Goal: Task Accomplishment & Management: Use online tool/utility

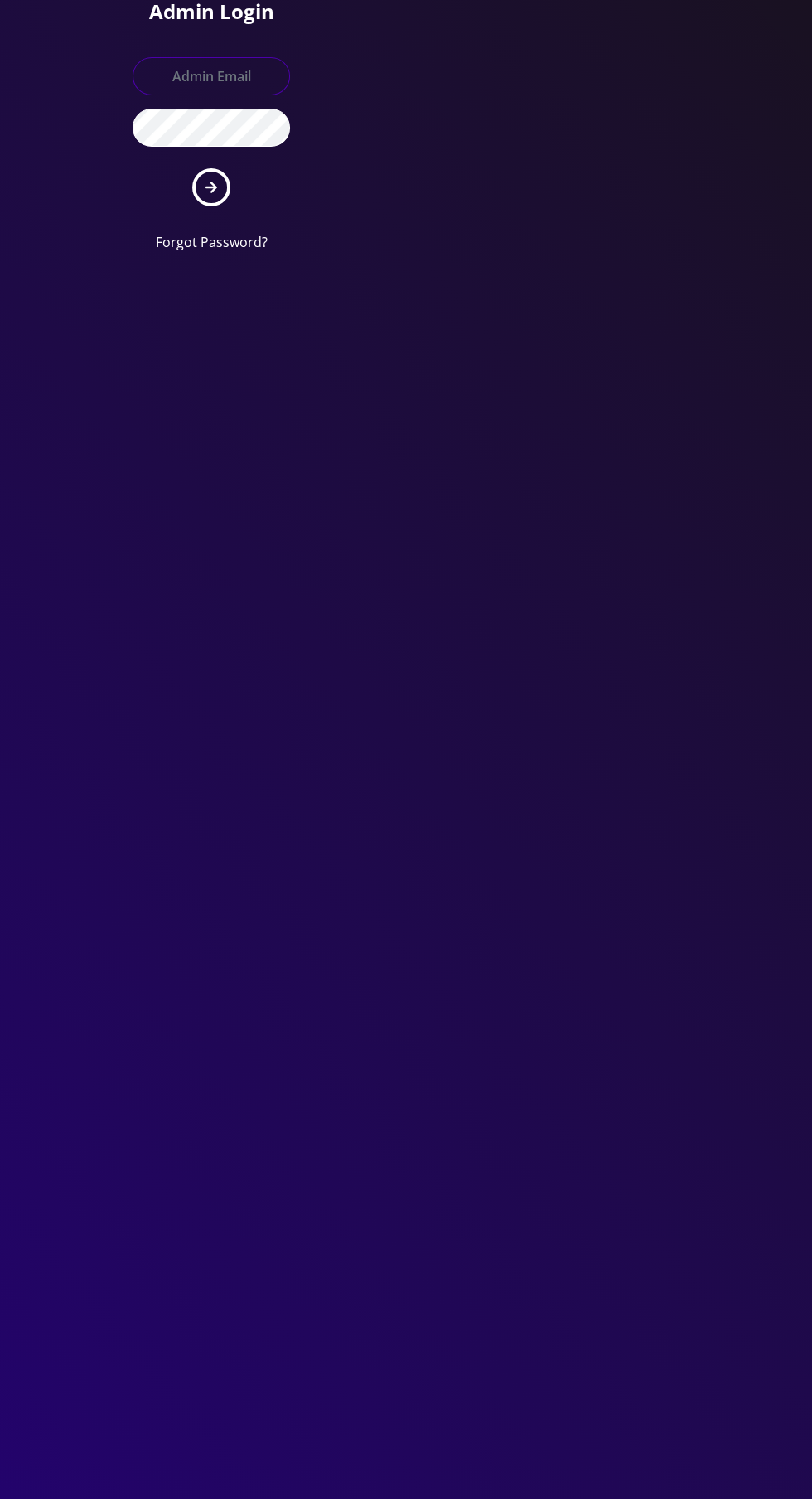
click at [209, 76] on input "text" at bounding box center [211, 76] width 158 height 38
type input "Master@britex.pw"
click at [193, 169] on button "submit" at bounding box center [211, 187] width 38 height 38
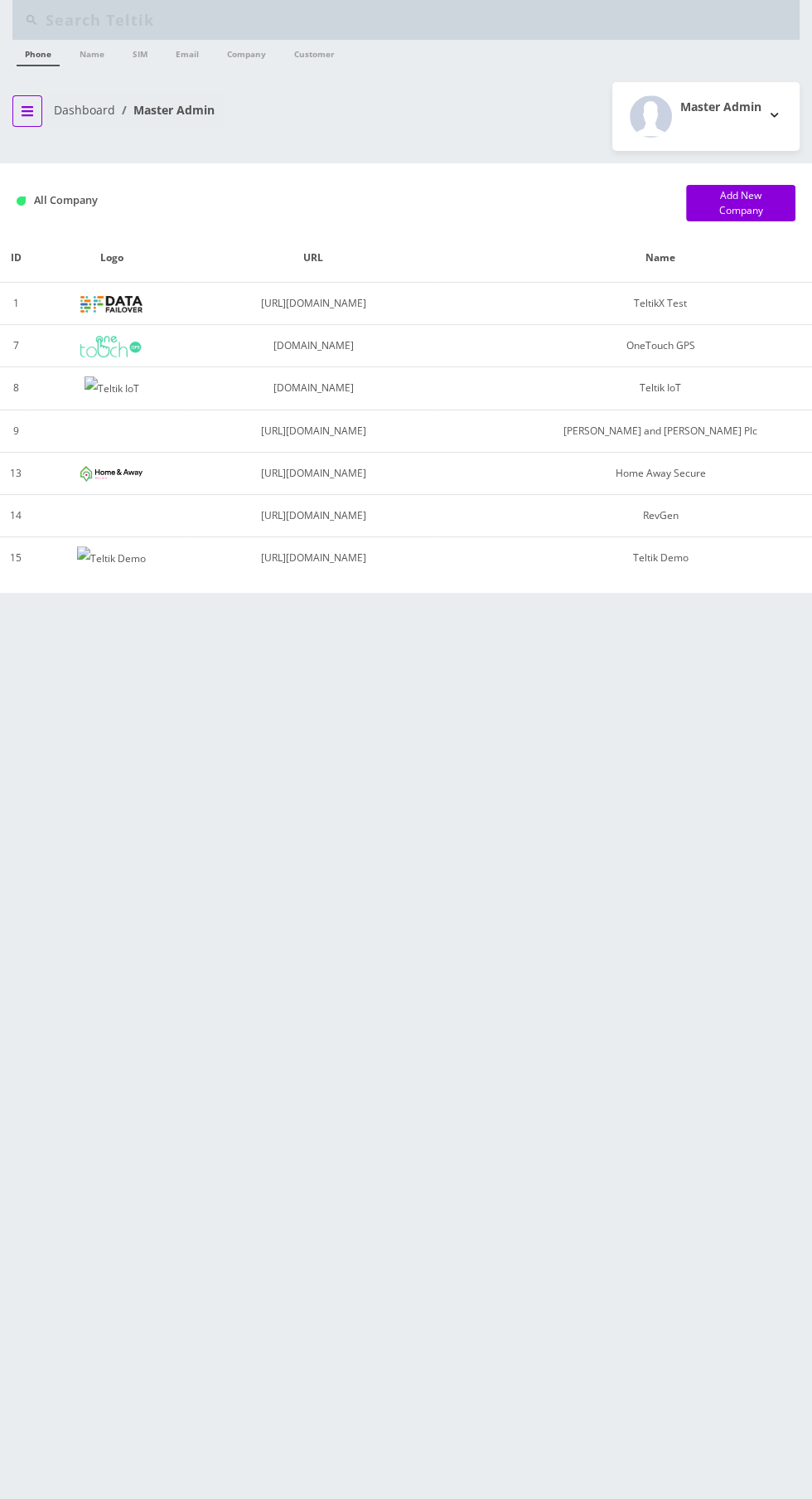
click at [27, 110] on icon "breadcrumb" at bounding box center [27, 111] width 12 height 10
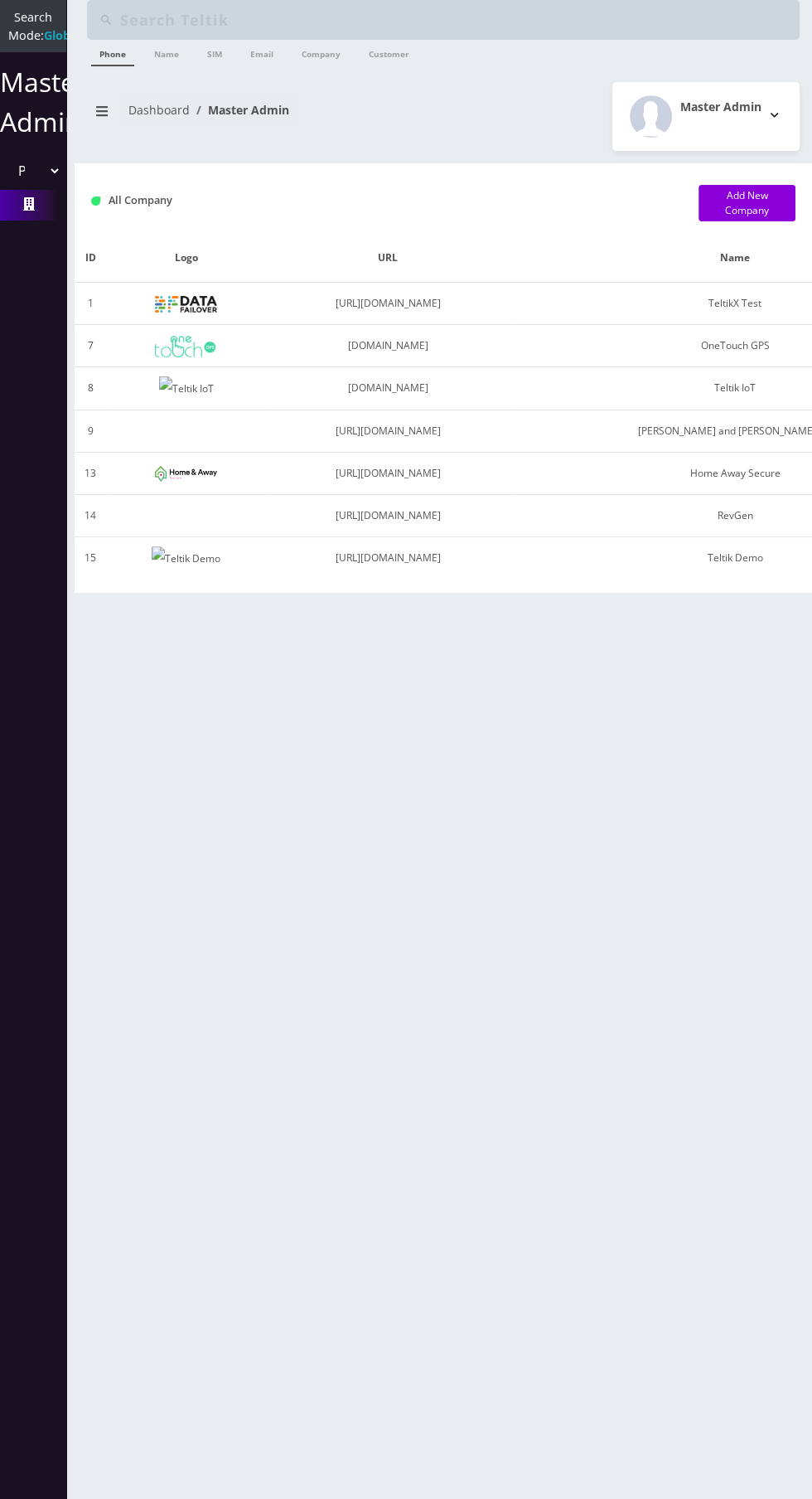
click at [27, 210] on icon at bounding box center [29, 203] width 12 height 13
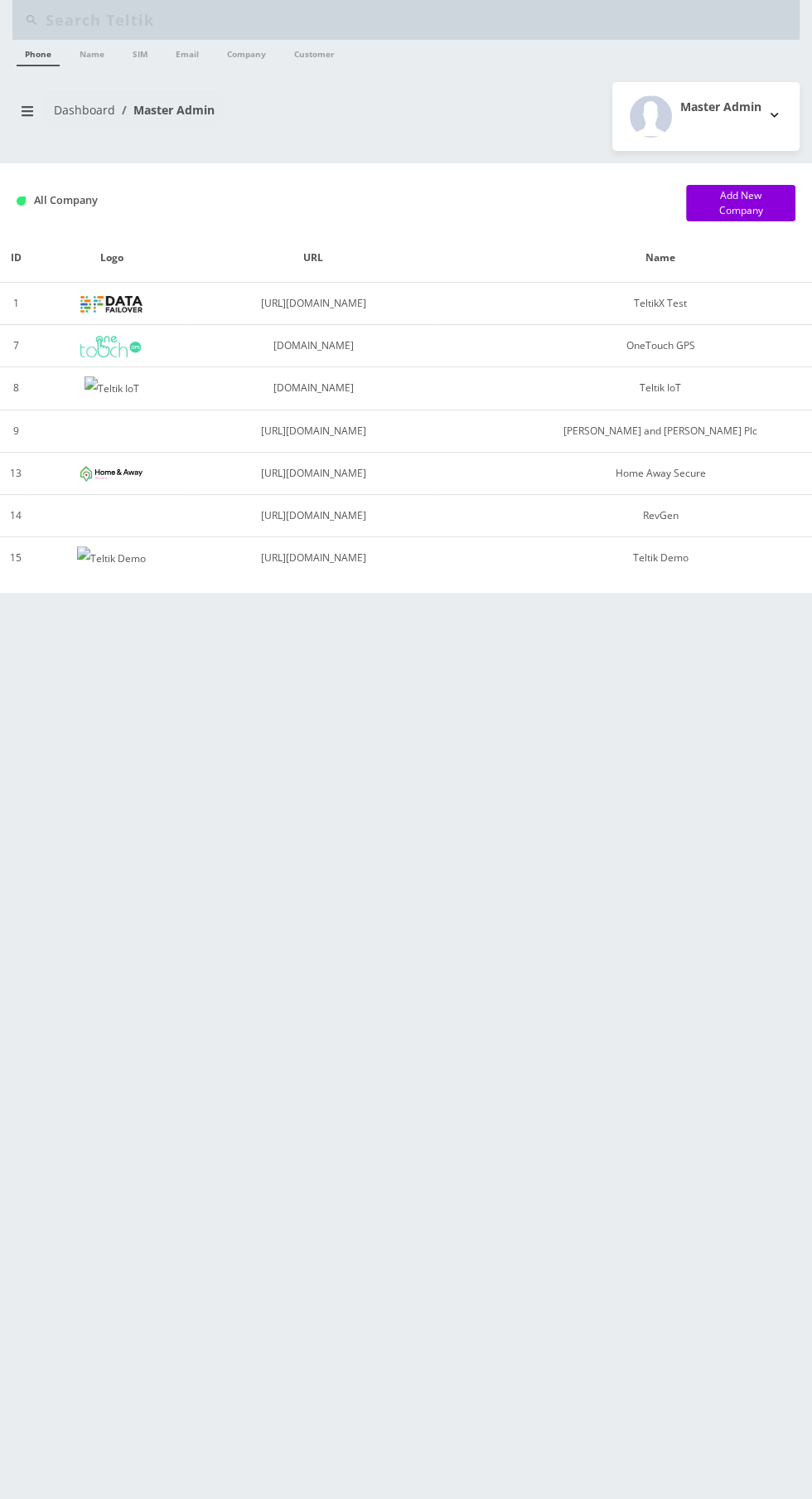
click at [61, 109] on link "Dashboard" at bounding box center [84, 110] width 62 height 16
click at [34, 118] on button "breadcrumb" at bounding box center [27, 111] width 29 height 31
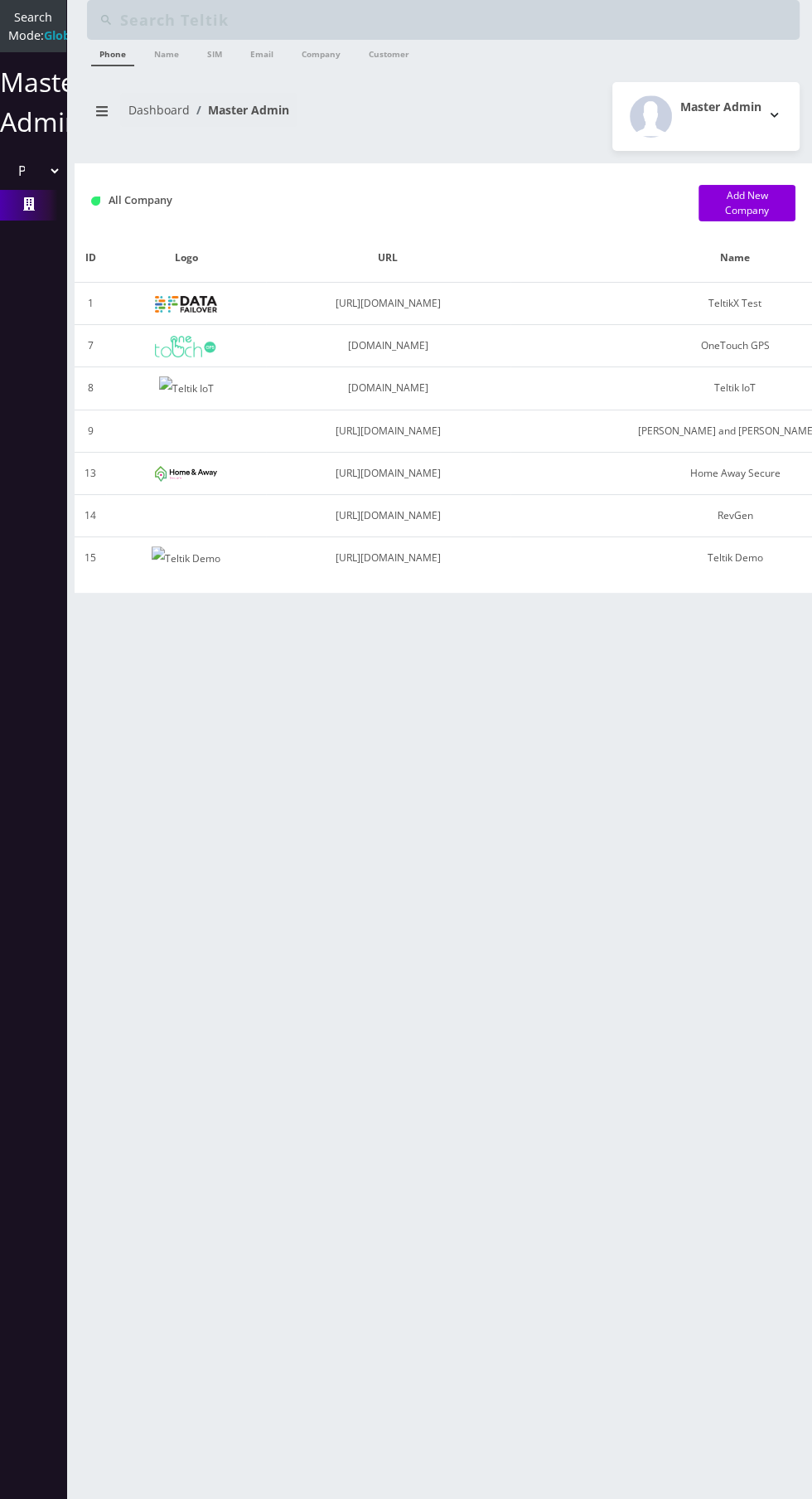
click at [18, 186] on select "Please select a Company TeltikX Test OneTouch GPS Teltik IoT [PERSON_NAME] and …" at bounding box center [33, 170] width 56 height 31
select select "1"
click at [5, 172] on select "Please select a Company TeltikX Test OneTouch GPS Teltik IoT [PERSON_NAME] and …" at bounding box center [33, 170] width 56 height 31
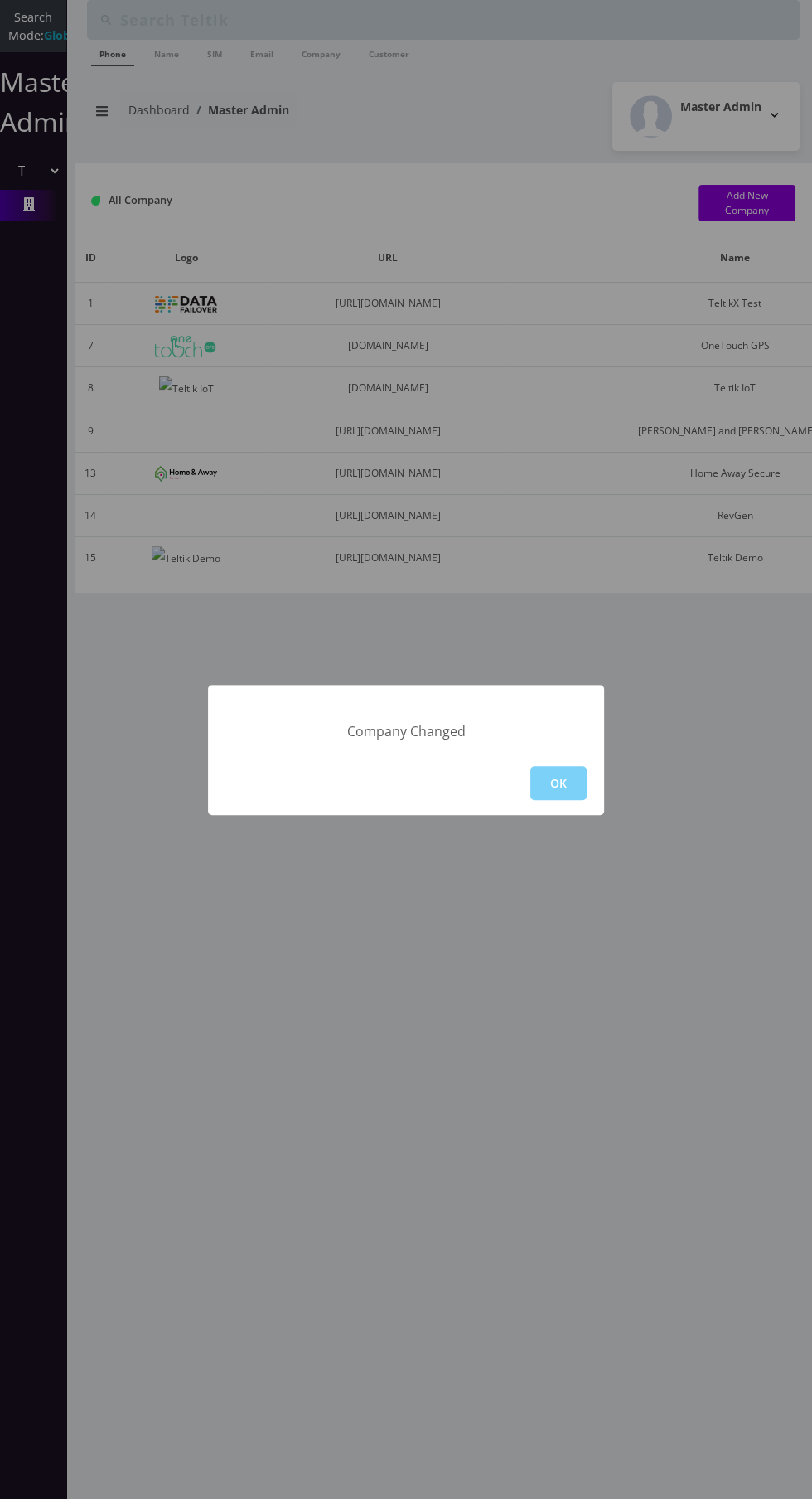
click at [573, 779] on button "OK" at bounding box center [558, 783] width 56 height 34
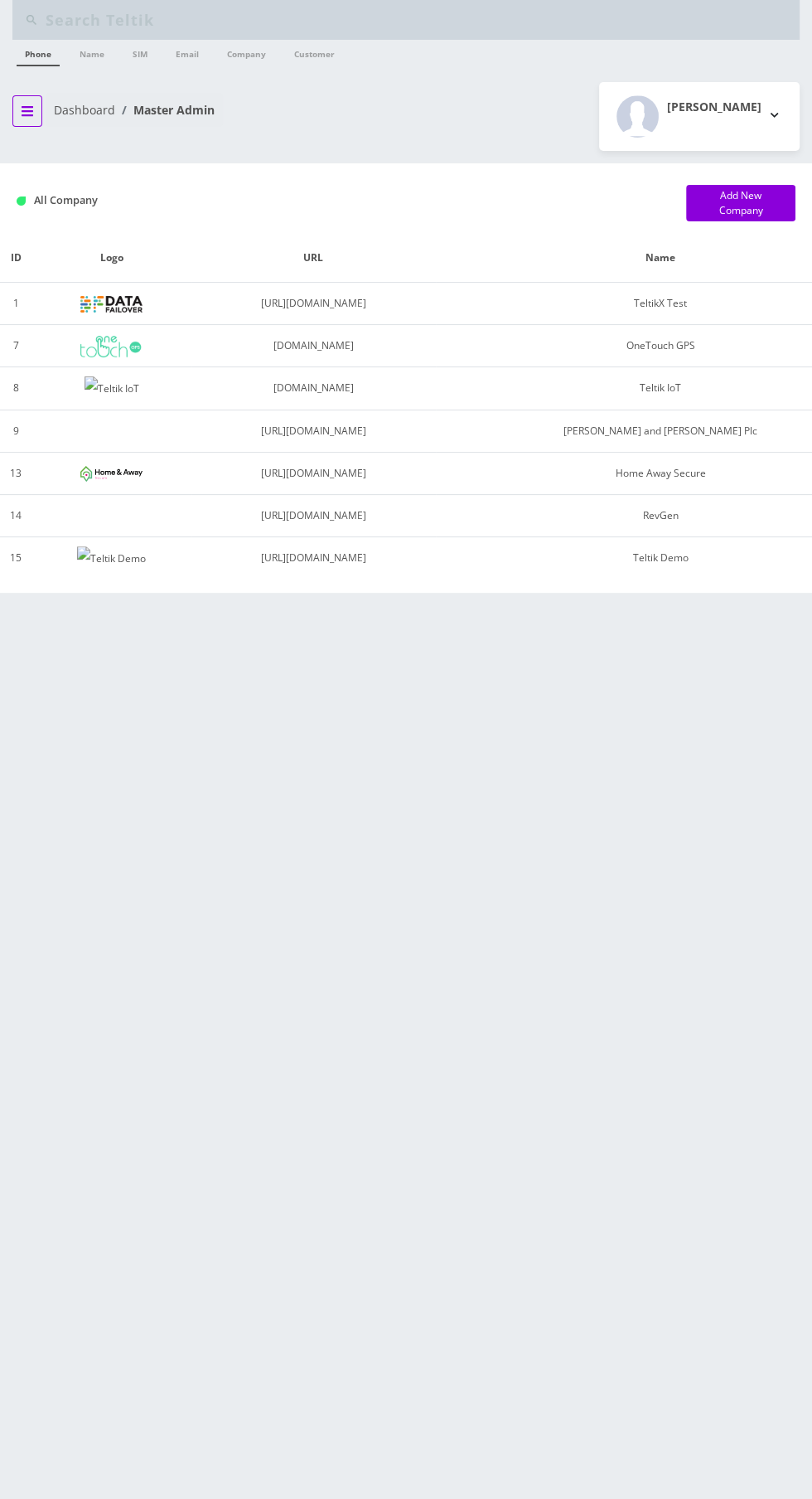
click at [27, 110] on icon "breadcrumb" at bounding box center [27, 111] width 12 height 10
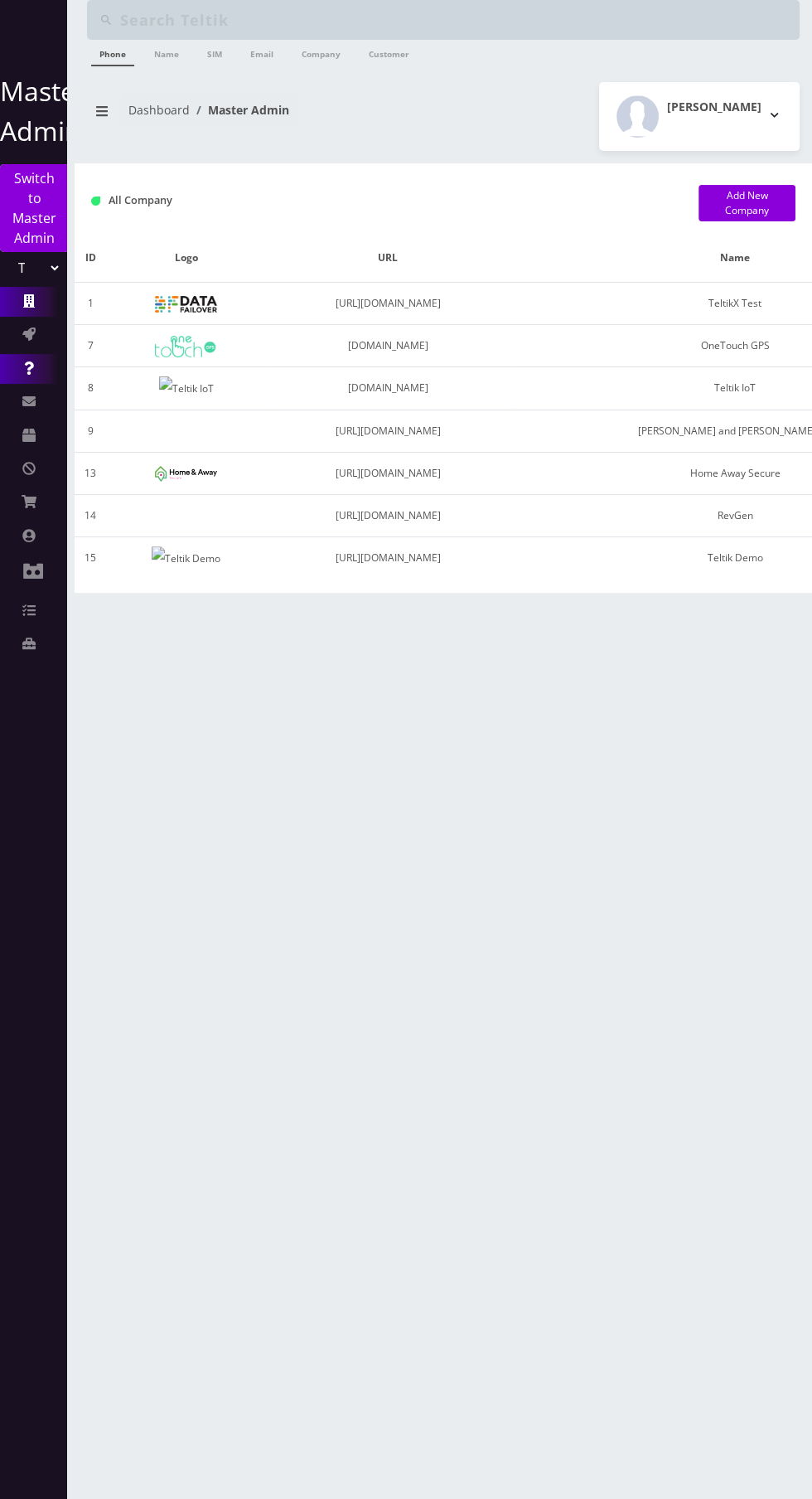
click at [27, 367] on icon at bounding box center [29, 367] width 9 height 13
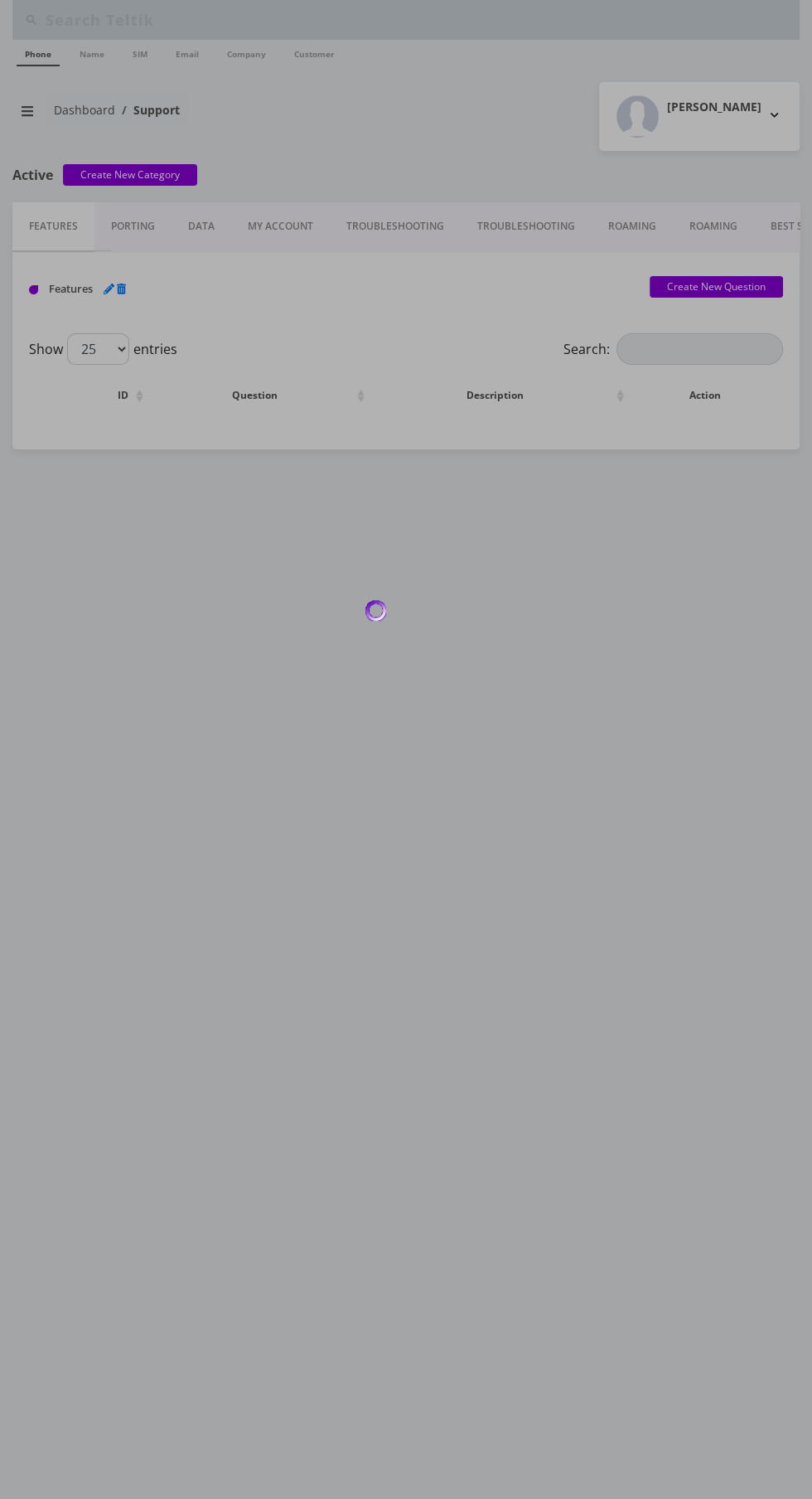
click at [18, 337] on div at bounding box center [406, 749] width 812 height 1499
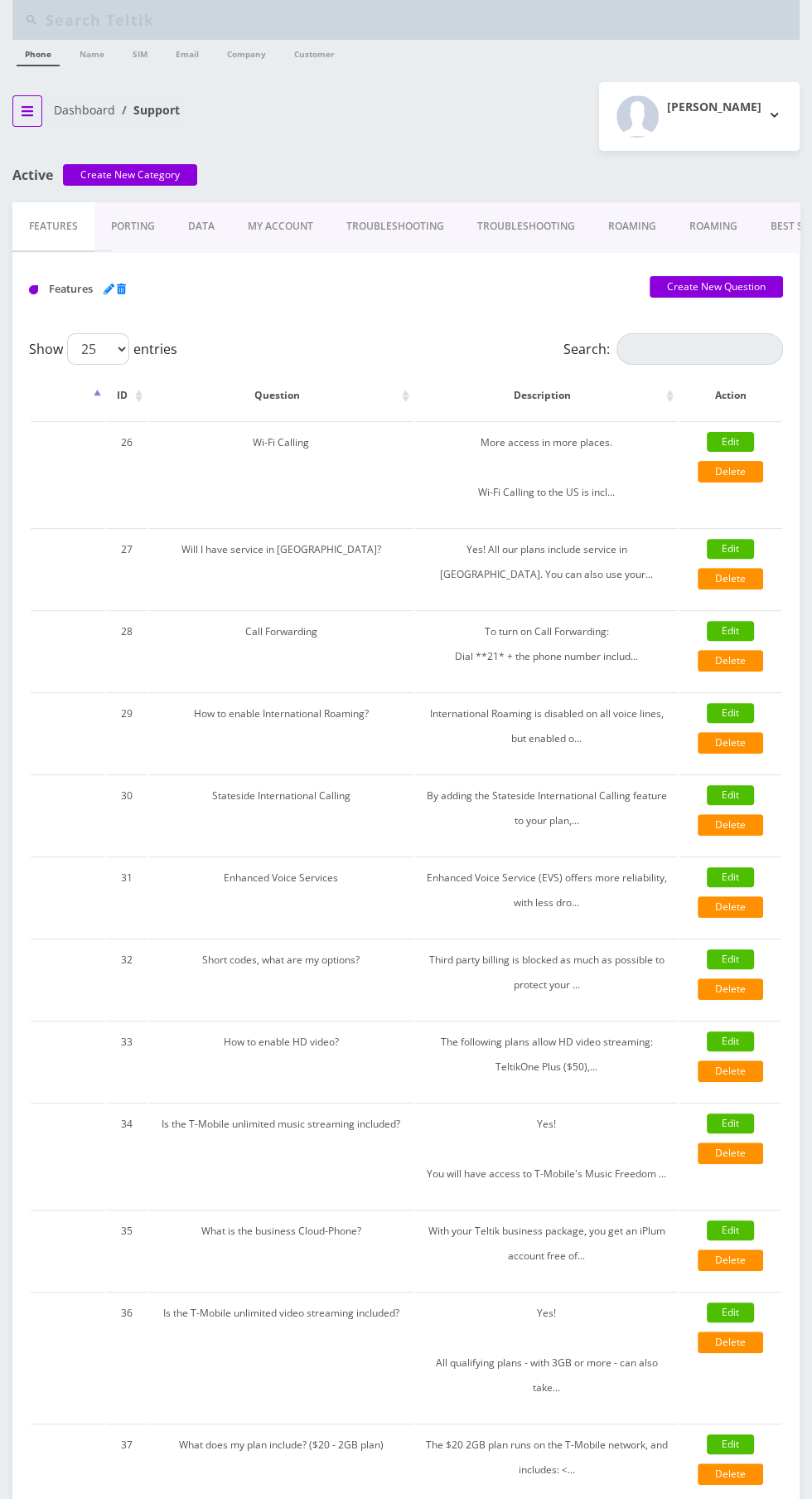
click at [27, 110] on icon "breadcrumb" at bounding box center [27, 111] width 12 height 10
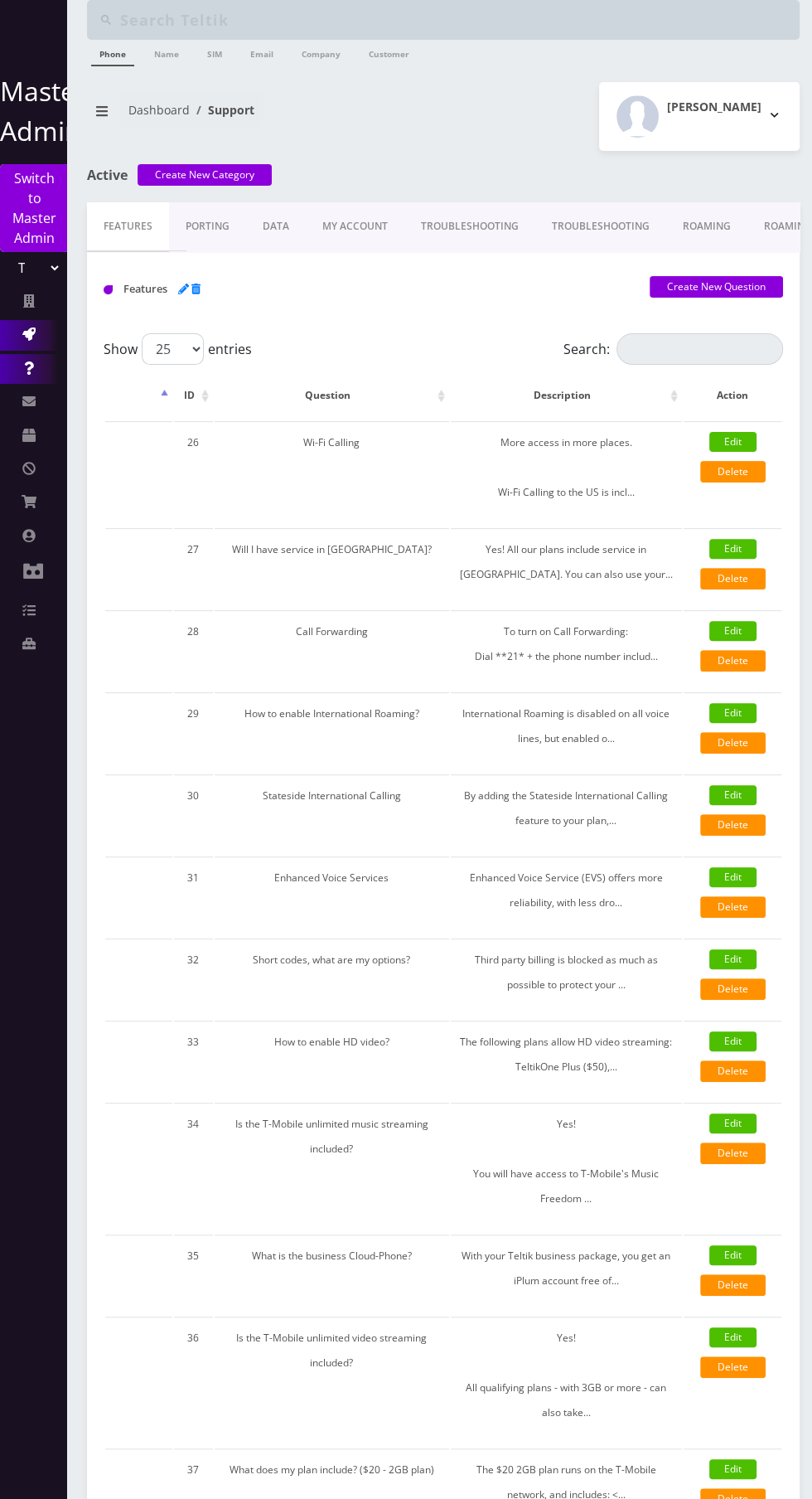
click at [27, 334] on icon at bounding box center [29, 334] width 13 height 13
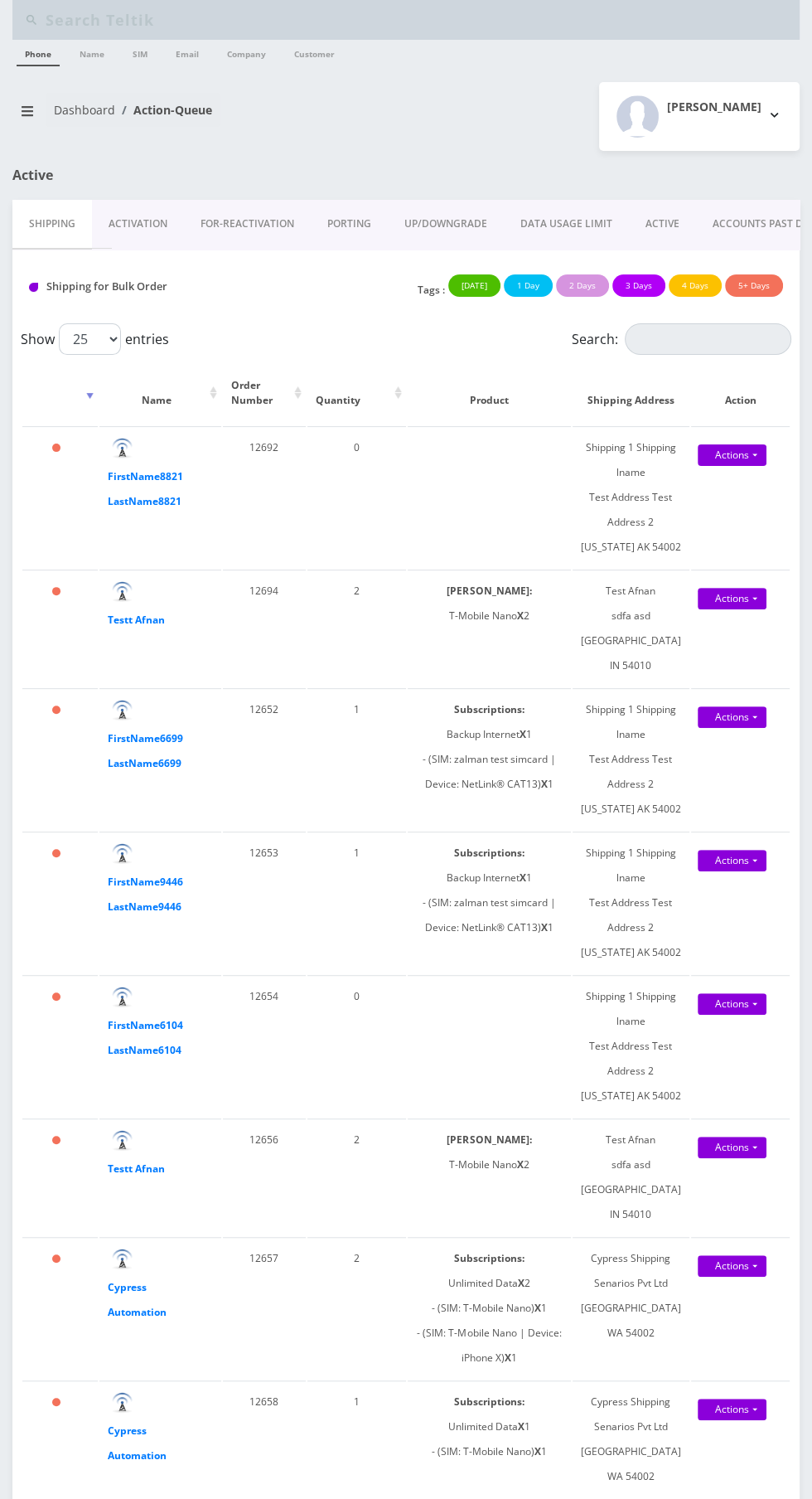
click at [449, 223] on link "UP/DOWNGRADE" at bounding box center [446, 224] width 116 height 48
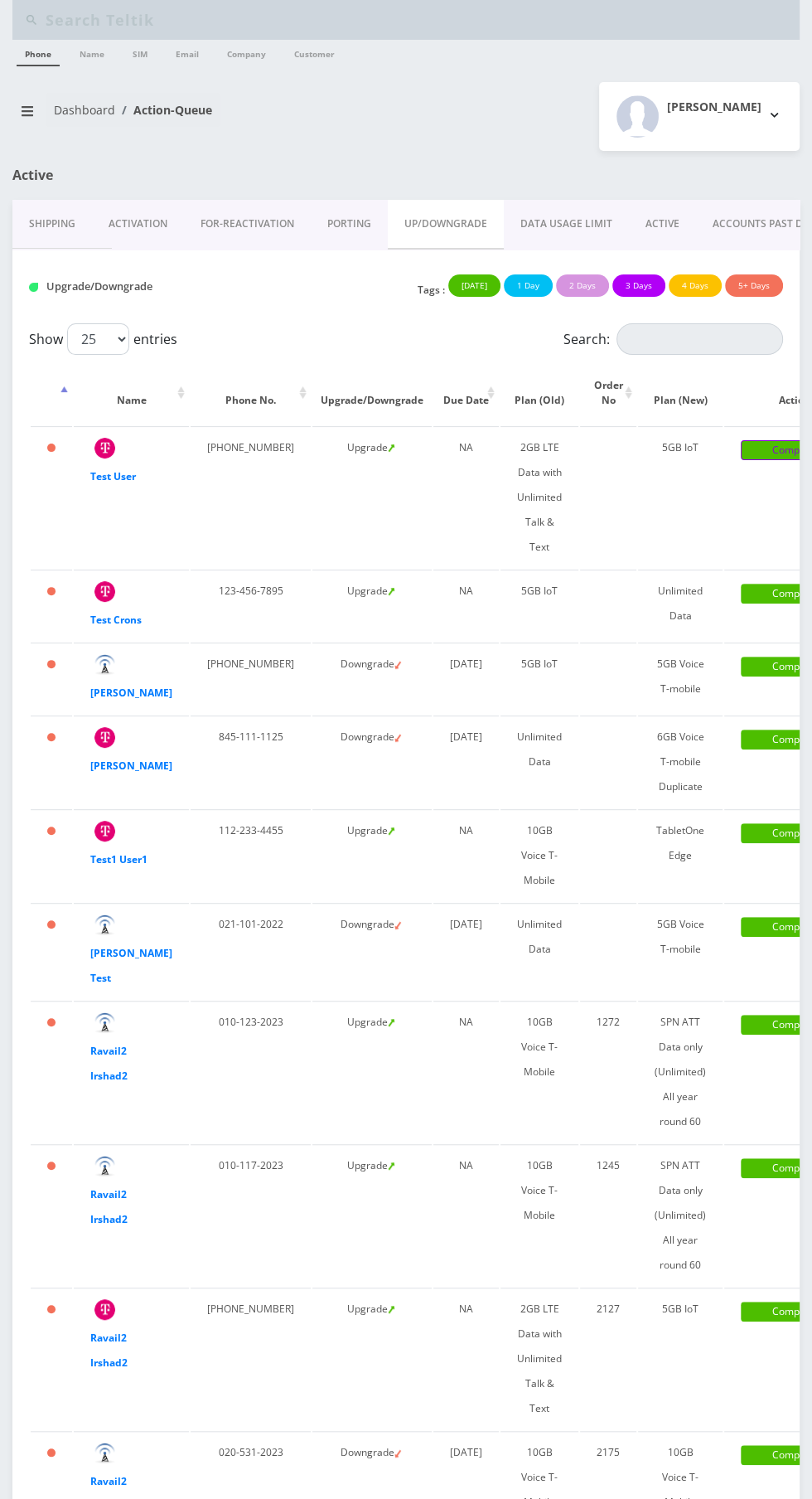
click at [742, 447] on link "Complete" at bounding box center [794, 450] width 108 height 20
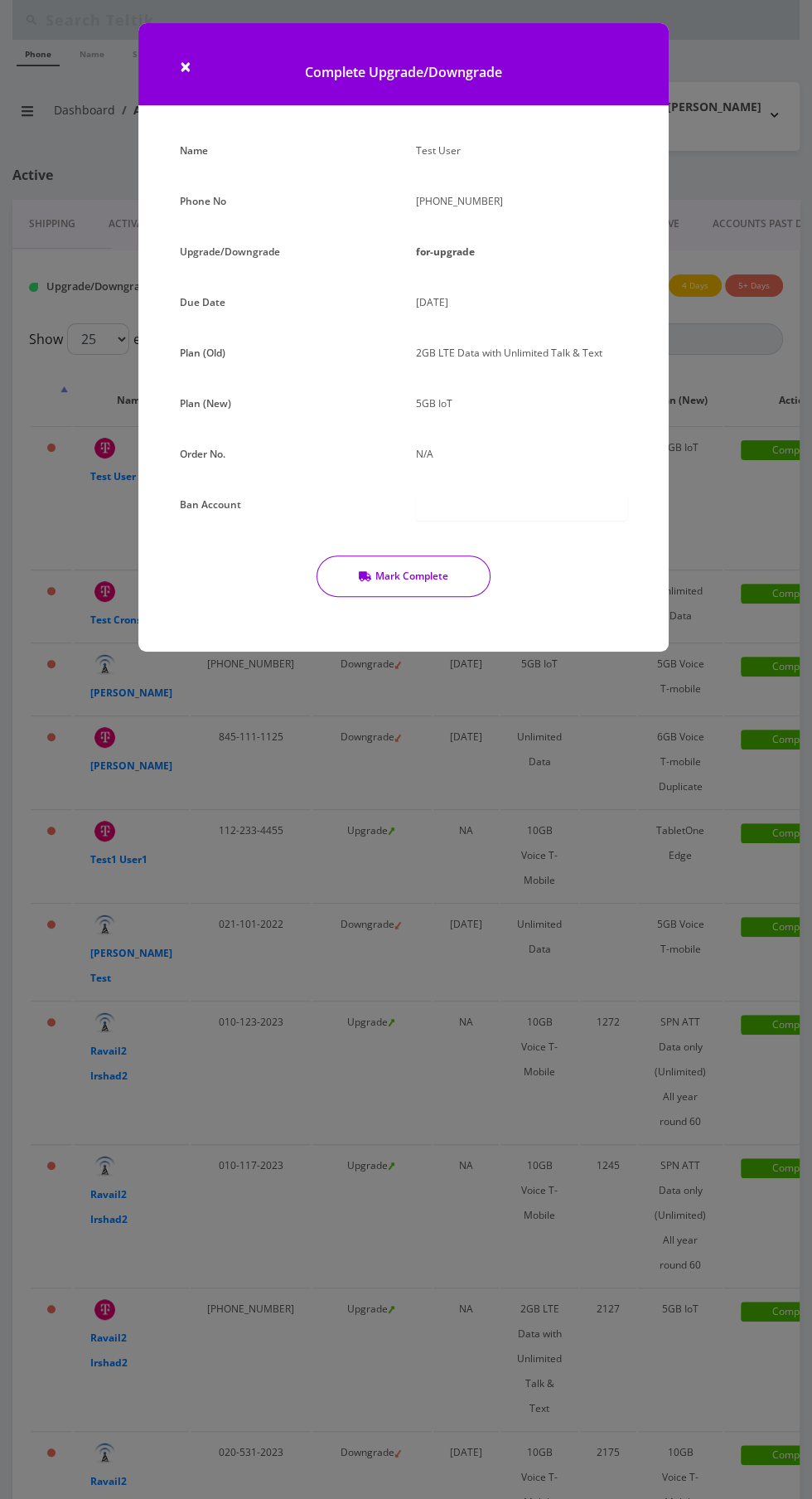
click at [463, 578] on button "Mark Complete" at bounding box center [403, 576] width 174 height 41
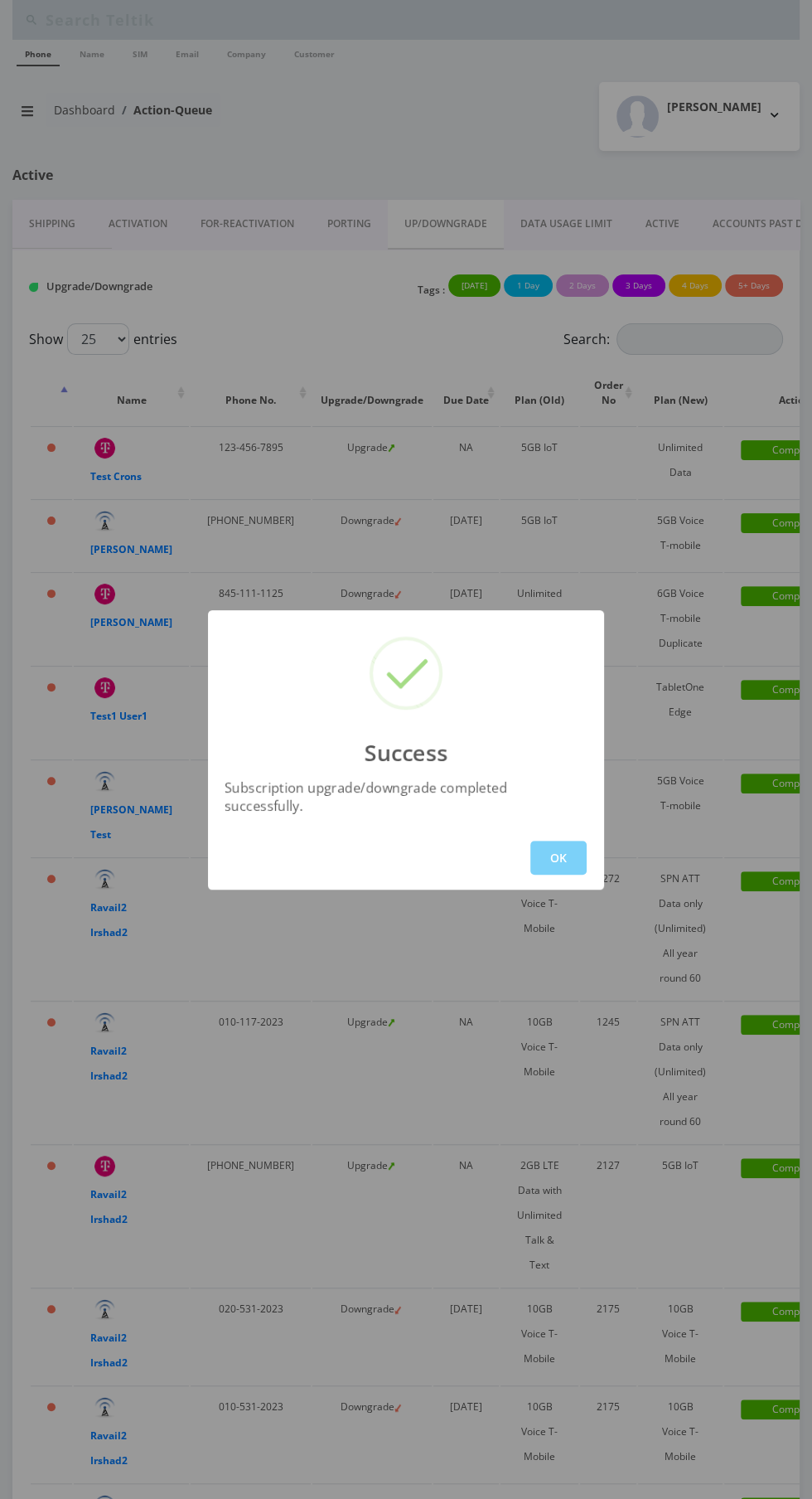
click at [575, 807] on div "Success Subscription upgrade/downgrade completed successfully. OK" at bounding box center [406, 749] width 396 height 279
click at [570, 841] on button "OK" at bounding box center [558, 858] width 56 height 34
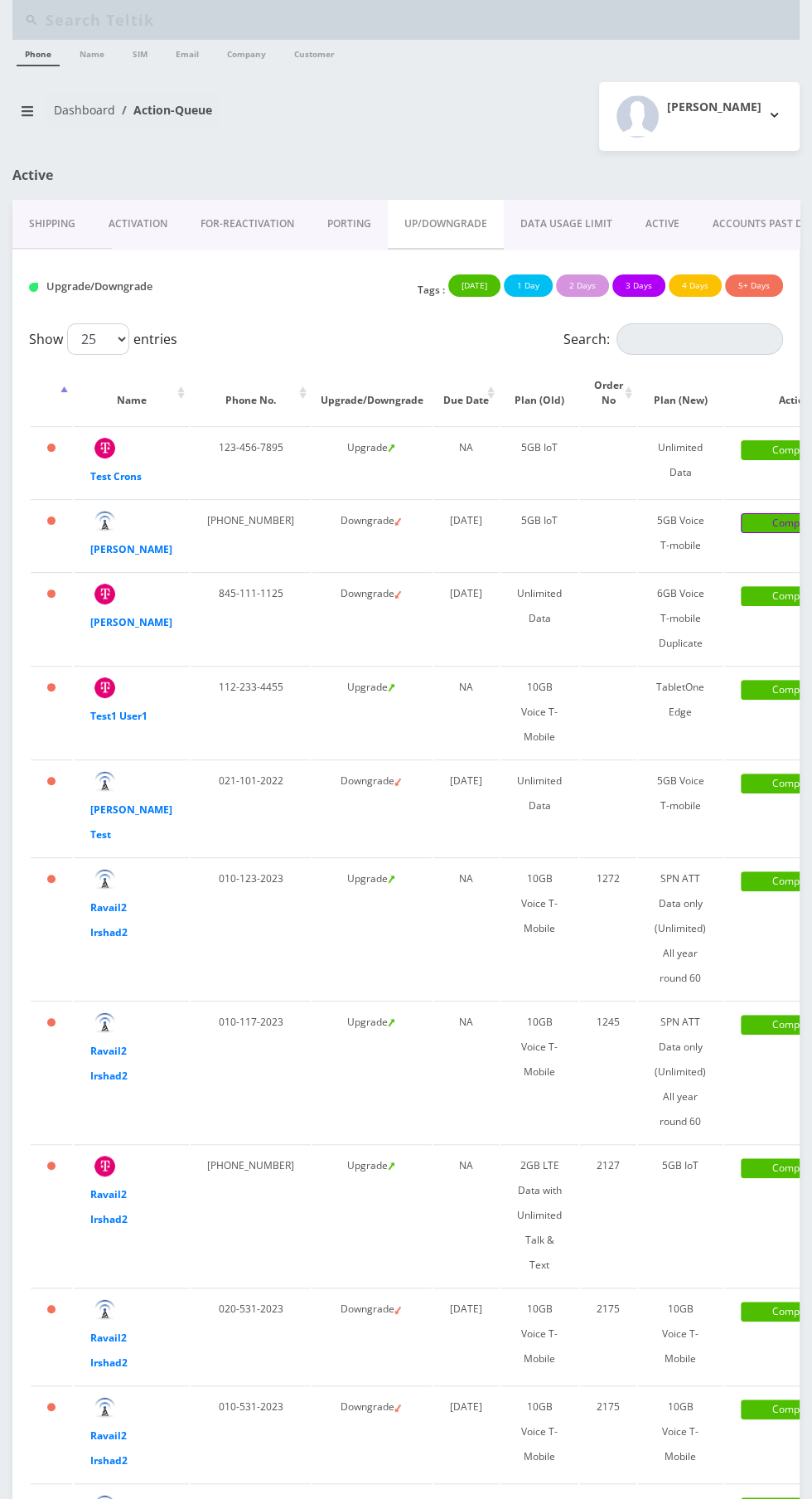
click at [741, 533] on link "Complete" at bounding box center [794, 523] width 108 height 20
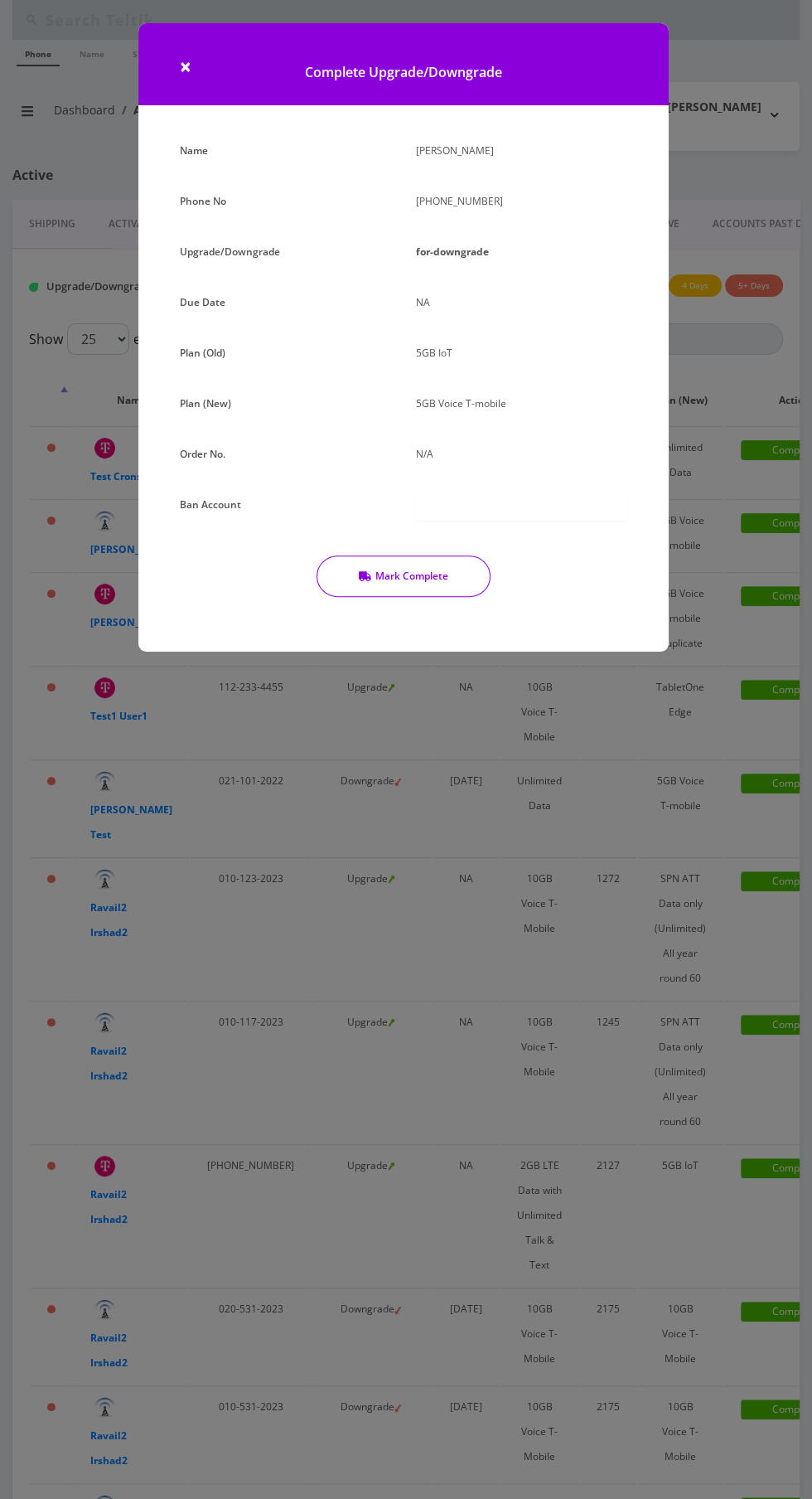
click at [454, 576] on button "Mark Complete" at bounding box center [403, 576] width 174 height 41
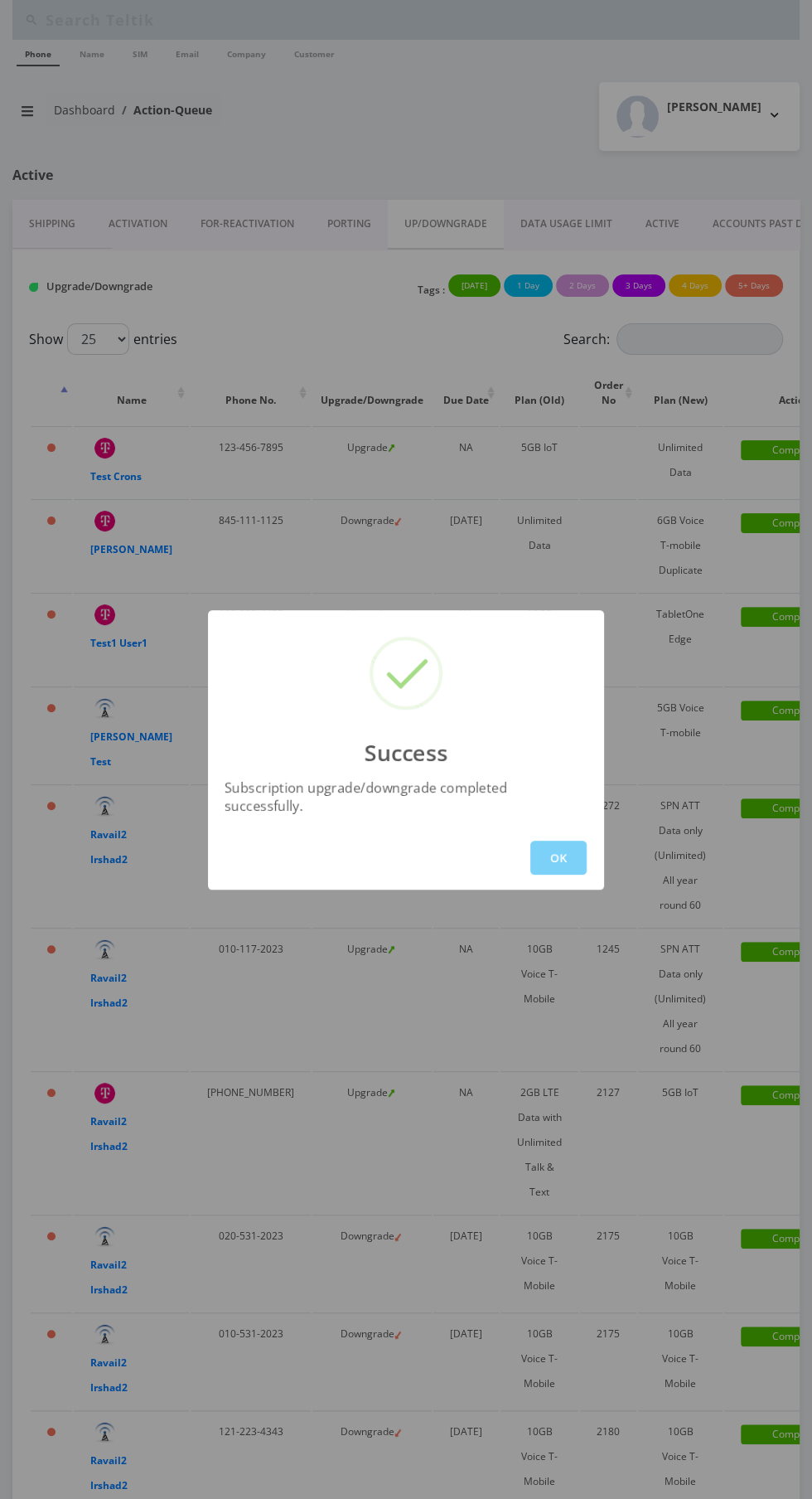
click at [558, 847] on button "OK" at bounding box center [558, 858] width 56 height 34
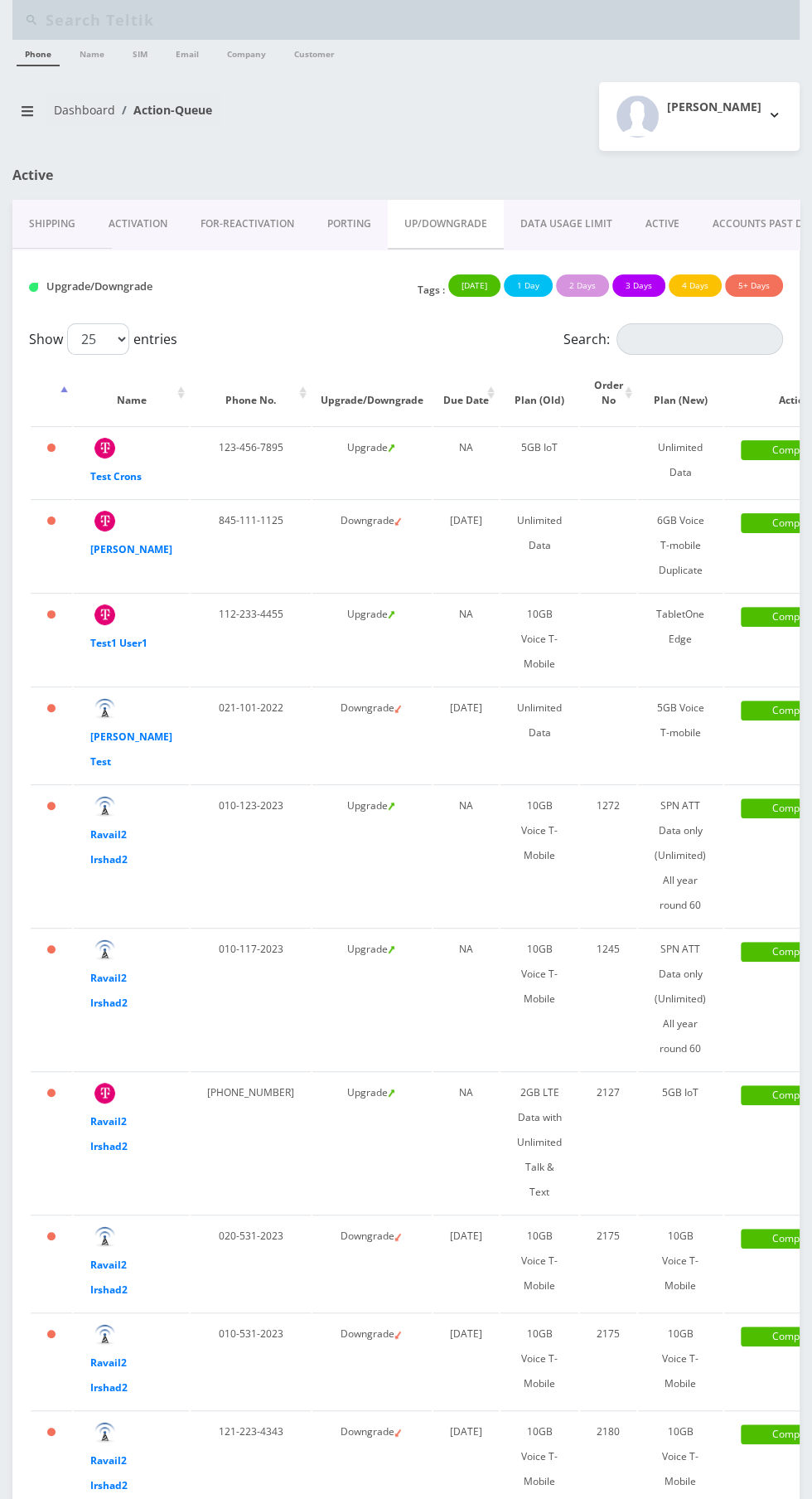
scroll to position [0, 332]
click at [759, 218] on link "CLOSED" at bounding box center [773, 224] width 72 height 48
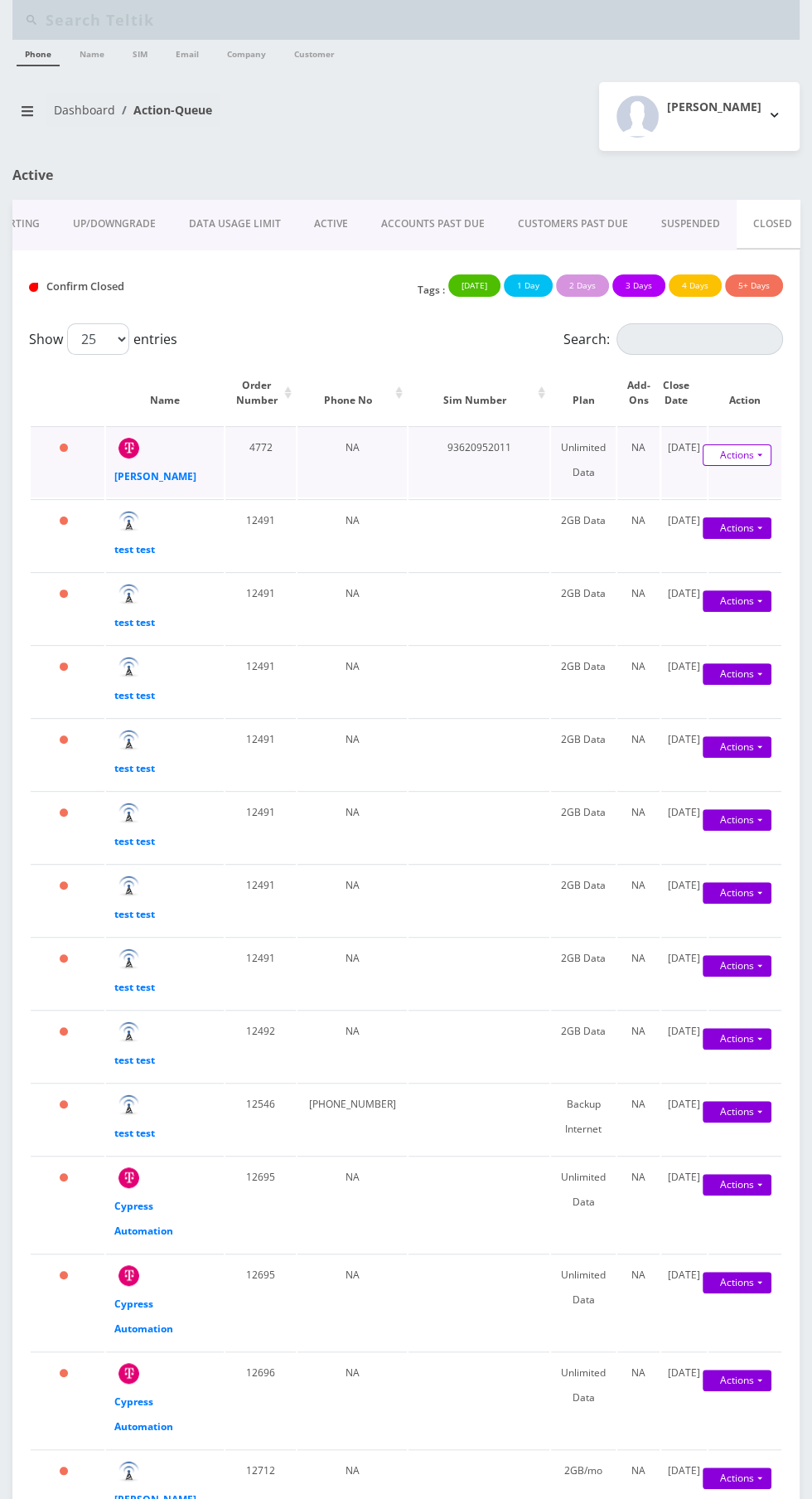
click at [747, 448] on link "Actions" at bounding box center [737, 455] width 69 height 21
click at [755, 454] on link "Actions" at bounding box center [737, 455] width 69 height 21
click at [737, 456] on link "Actions" at bounding box center [737, 455] width 69 height 21
click at [714, 507] on link "Reopen" at bounding box center [736, 504] width 133 height 21
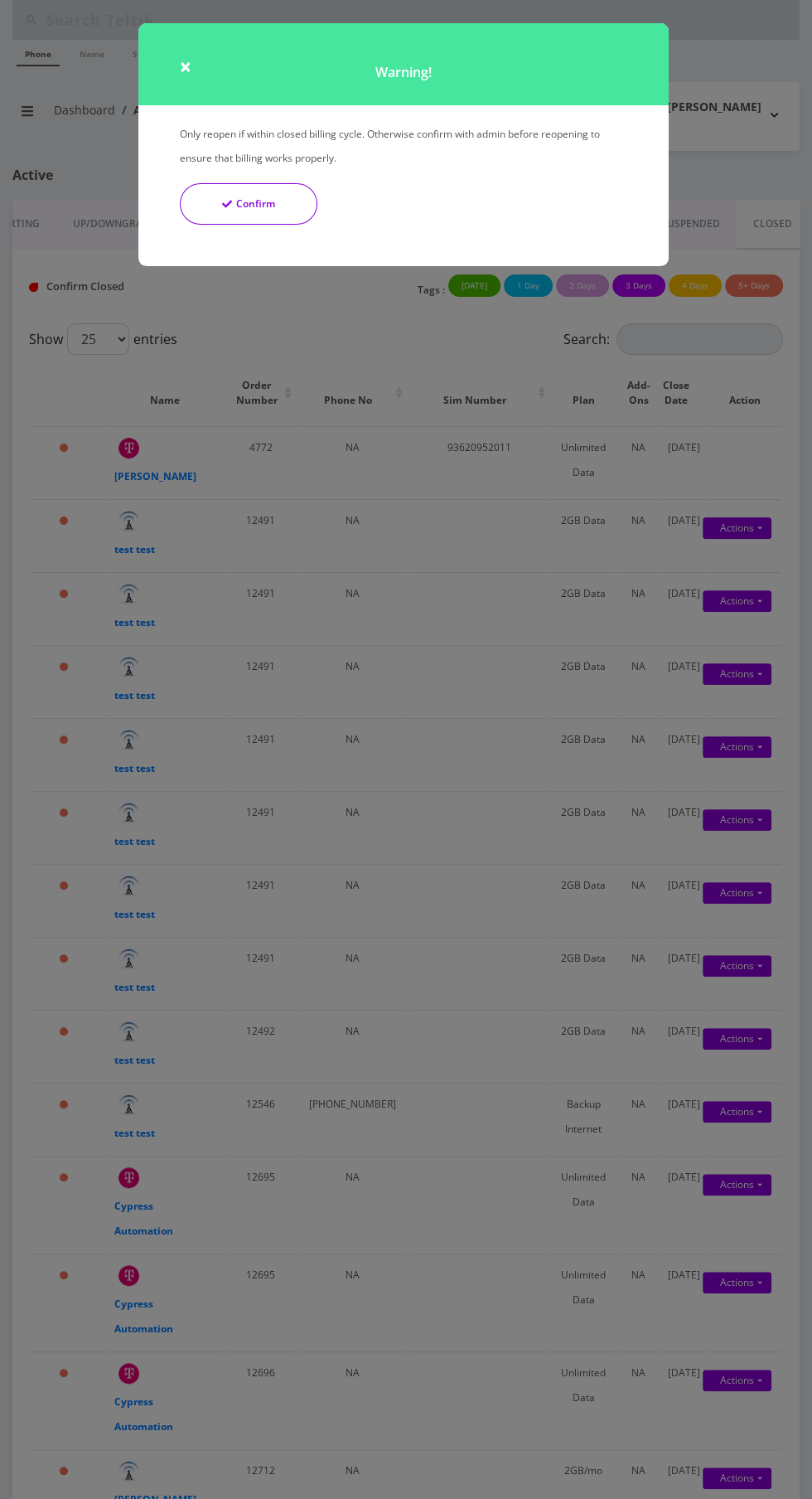
click at [257, 204] on button "Confirm" at bounding box center [249, 204] width 137 height 41
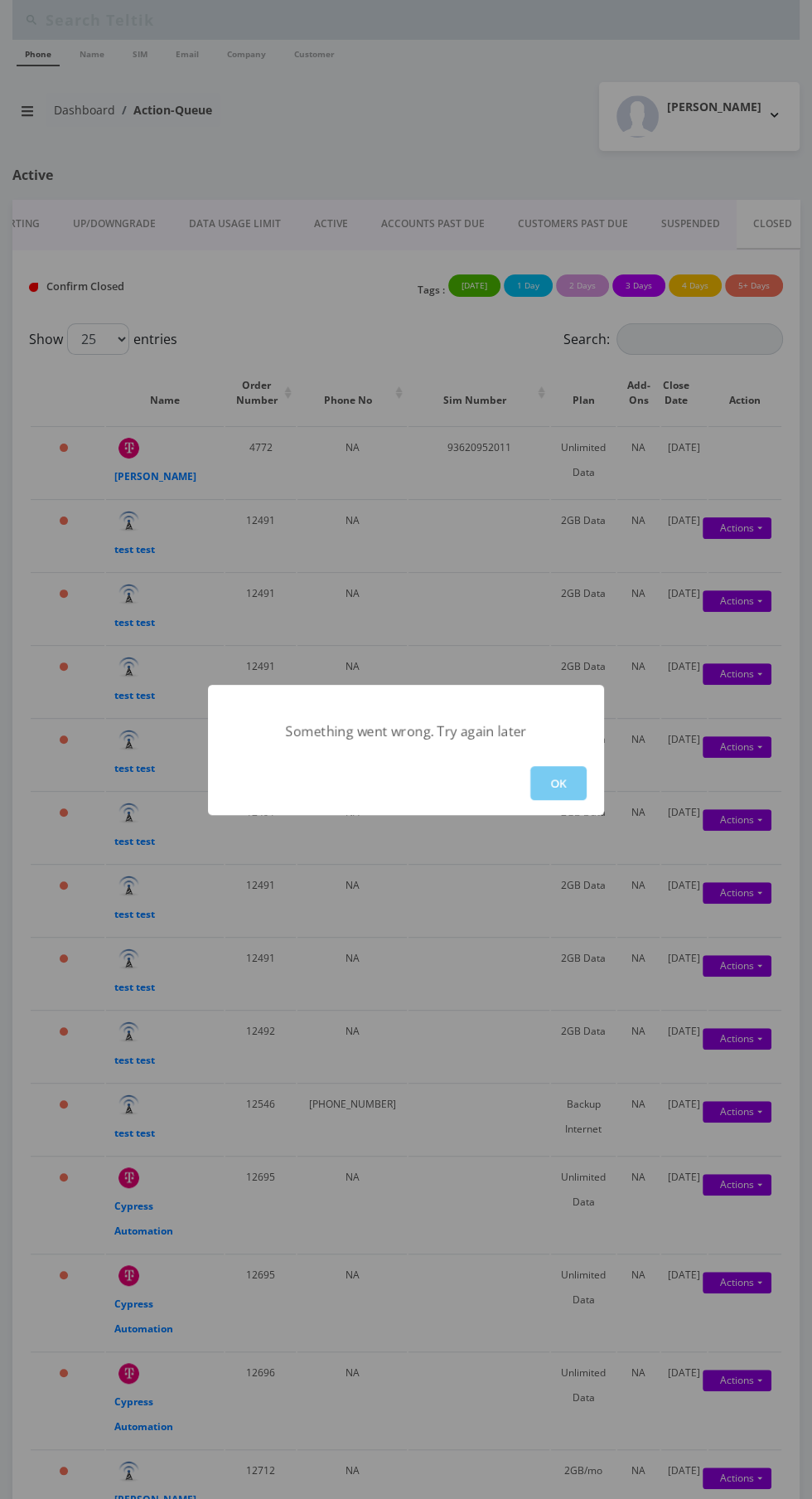
click at [573, 783] on button "OK" at bounding box center [558, 783] width 56 height 34
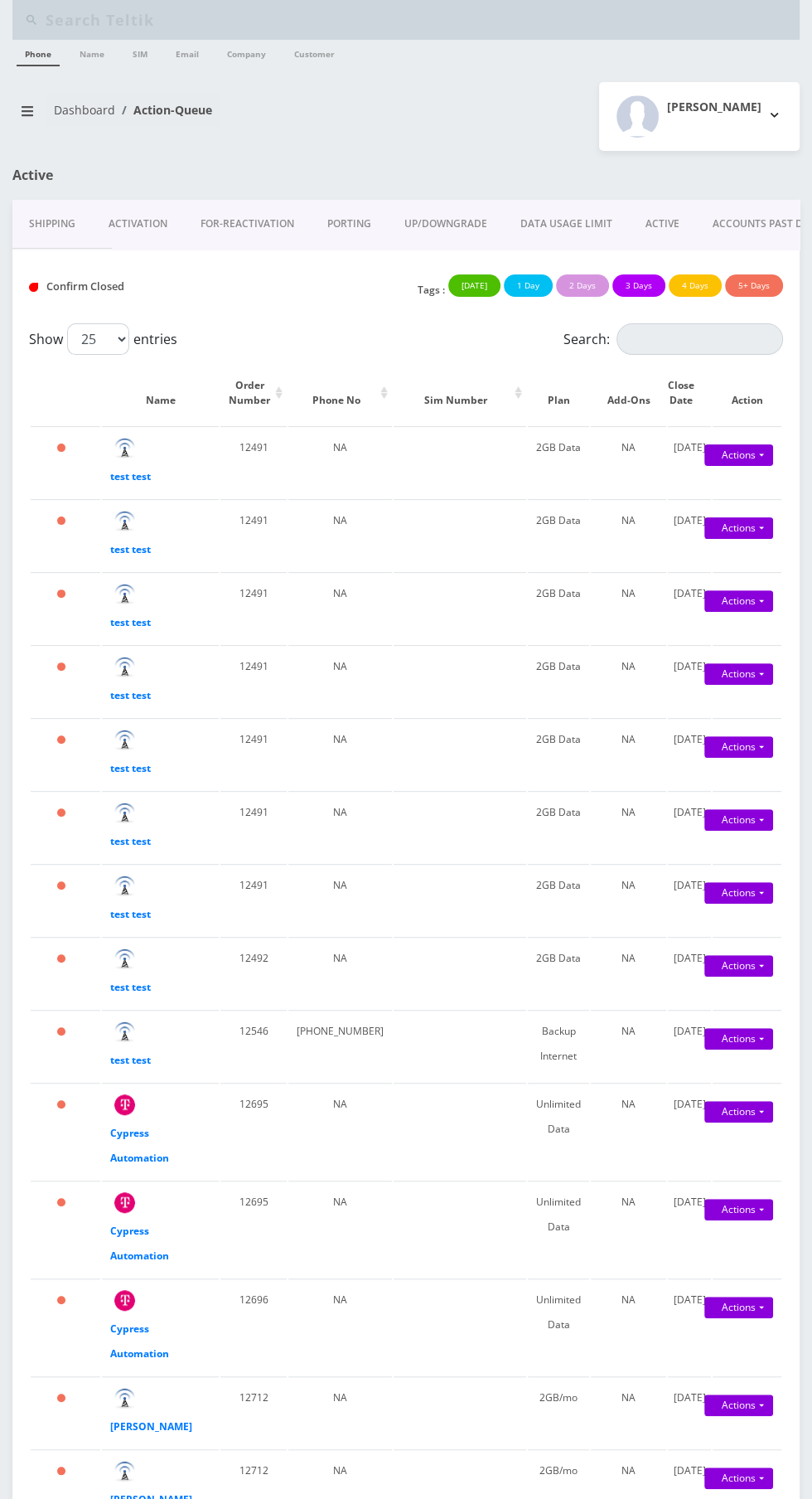
scroll to position [0, 332]
click at [739, 459] on link "Actions" at bounding box center [738, 455] width 69 height 21
click at [718, 479] on link "Confirm" at bounding box center [734, 484] width 133 height 21
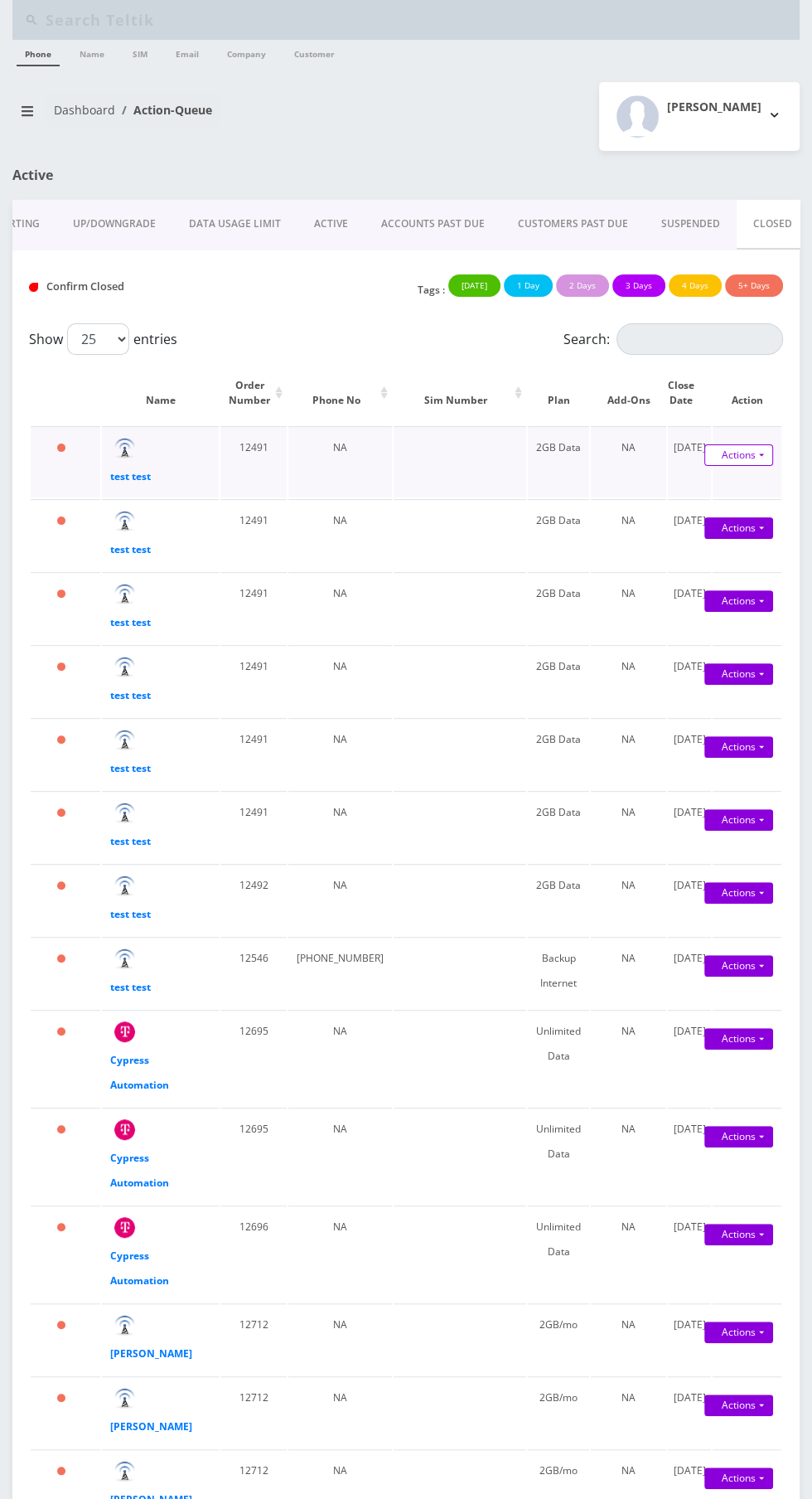
click at [758, 454] on link "Actions" at bounding box center [738, 455] width 69 height 21
click at [722, 495] on link "Reopen" at bounding box center [734, 504] width 133 height 21
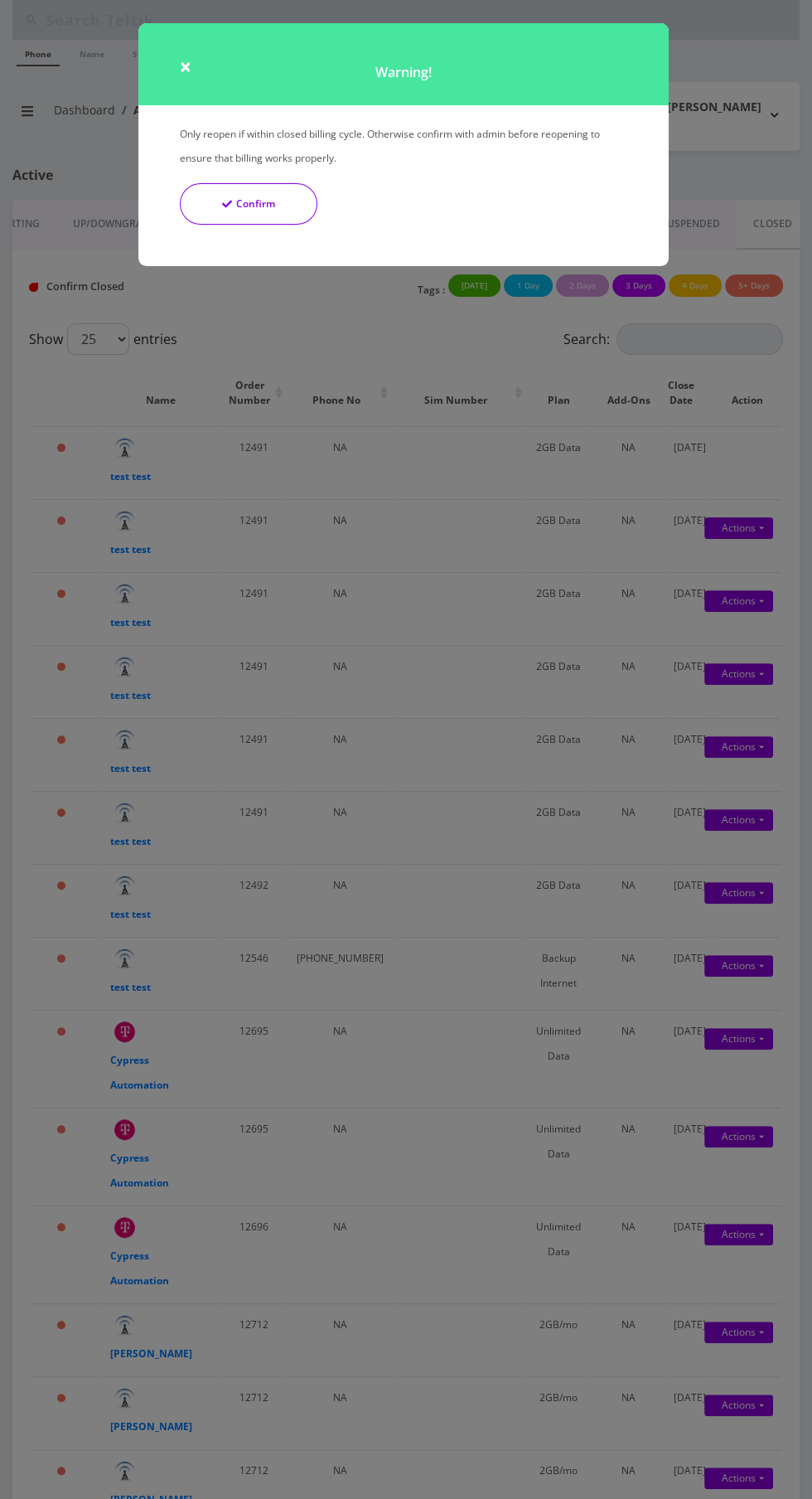
click at [278, 217] on button "Confirm" at bounding box center [249, 204] width 137 height 41
